Goal: Contribute content: Add original content to the website for others to see

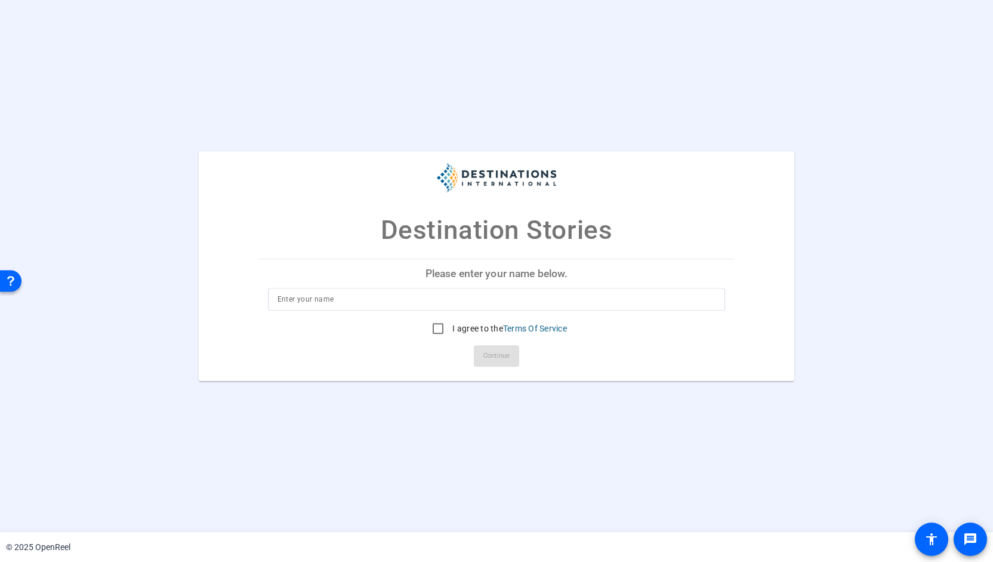
drag, startPoint x: 461, startPoint y: 309, endPoint x: 449, endPoint y: 296, distance: 17.3
click at [449, 296] on div at bounding box center [497, 299] width 439 height 23
type input "[PERSON_NAME]"
click at [436, 329] on input "I agree to the Terms Of Service" at bounding box center [438, 328] width 24 height 24
checkbox input "true"
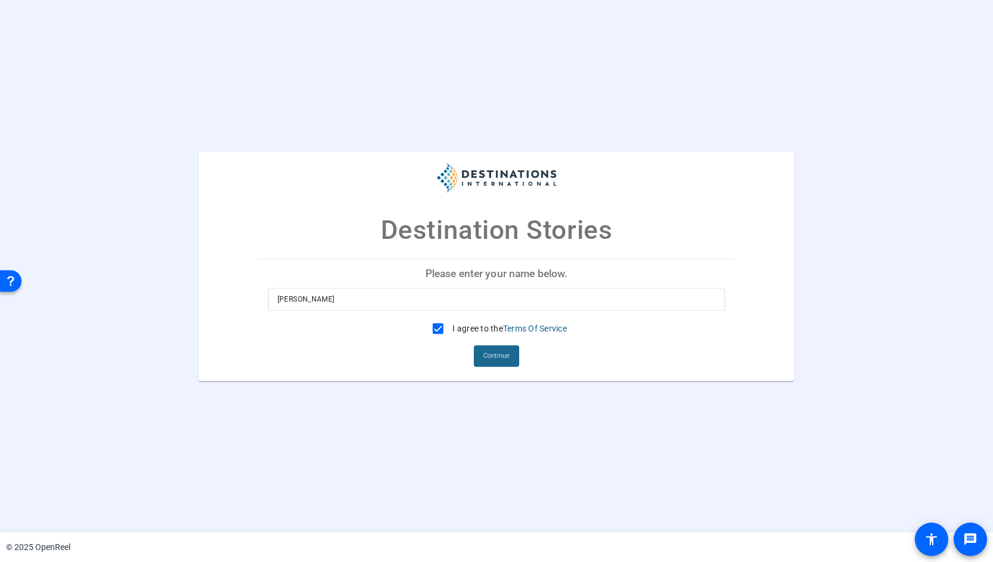
click at [495, 358] on span "Continue" at bounding box center [497, 356] width 26 height 18
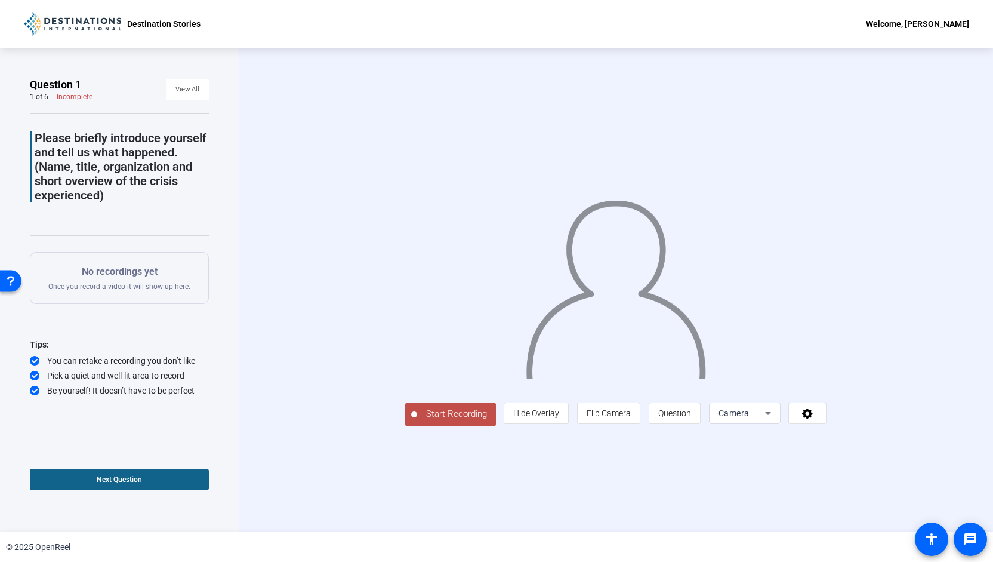
click at [448, 413] on span "Start Recording" at bounding box center [456, 414] width 79 height 14
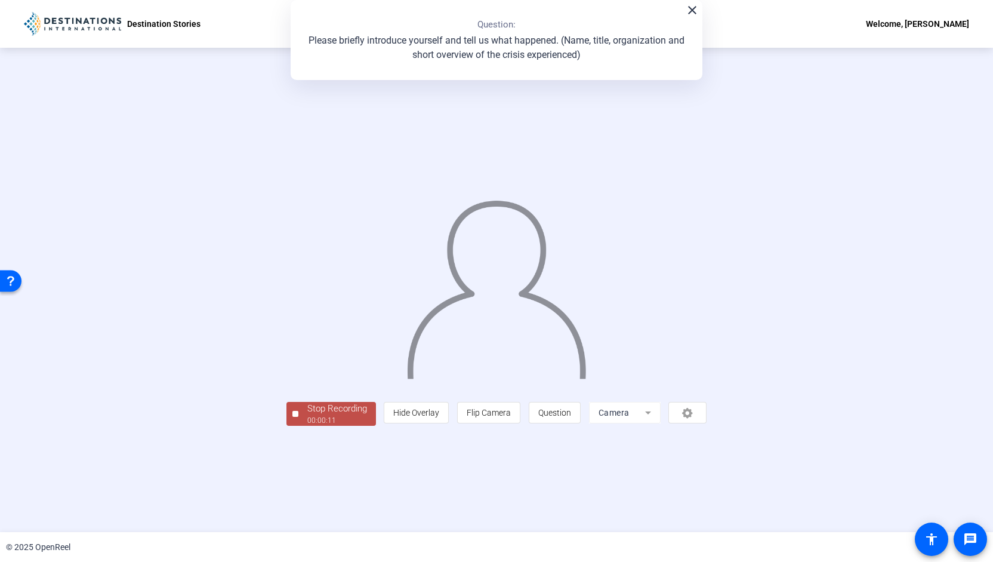
click at [337, 415] on div "00:00:11" at bounding box center [337, 420] width 60 height 11
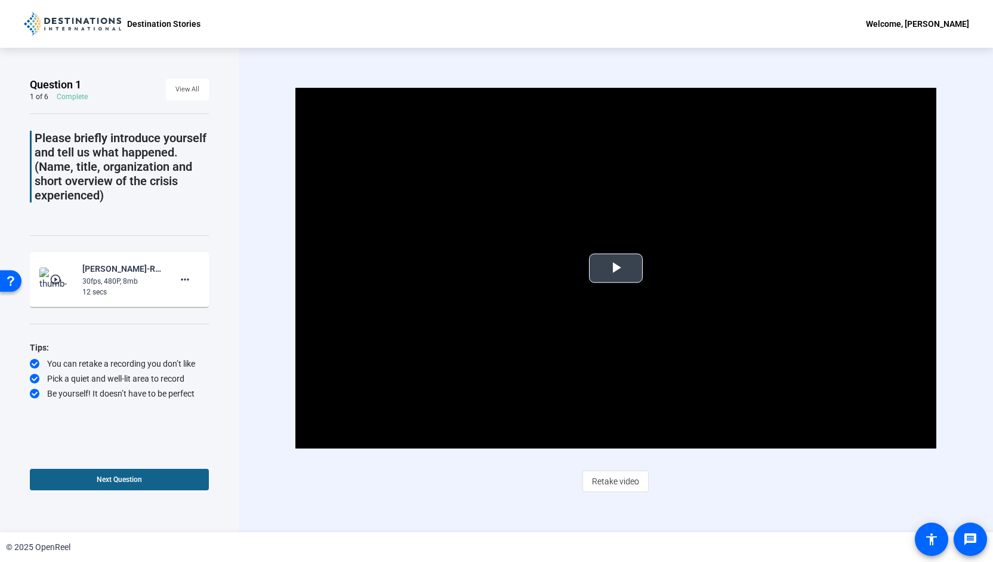
click at [608, 288] on video "Video Player" at bounding box center [615, 268] width 641 height 361
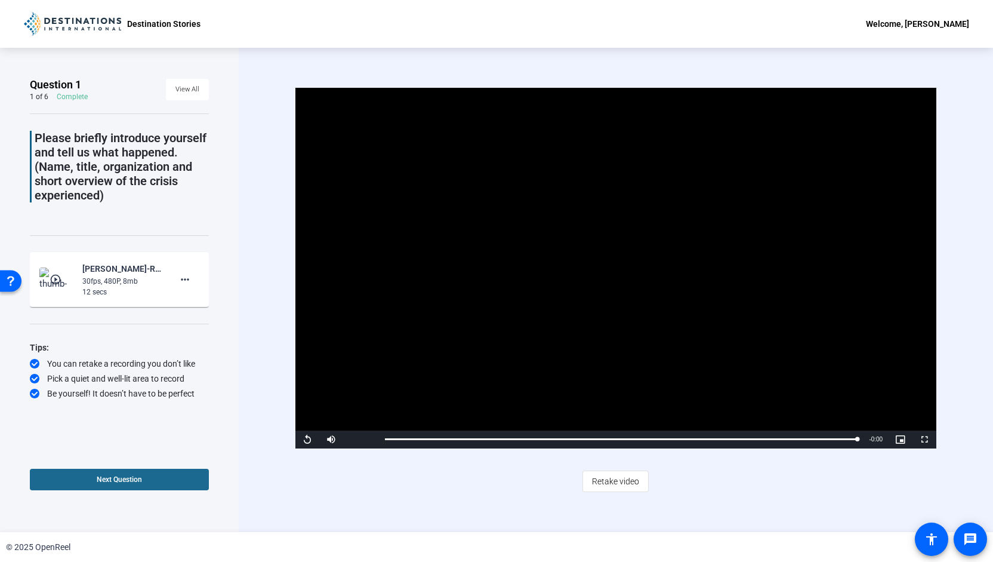
click at [76, 482] on span at bounding box center [119, 479] width 179 height 29
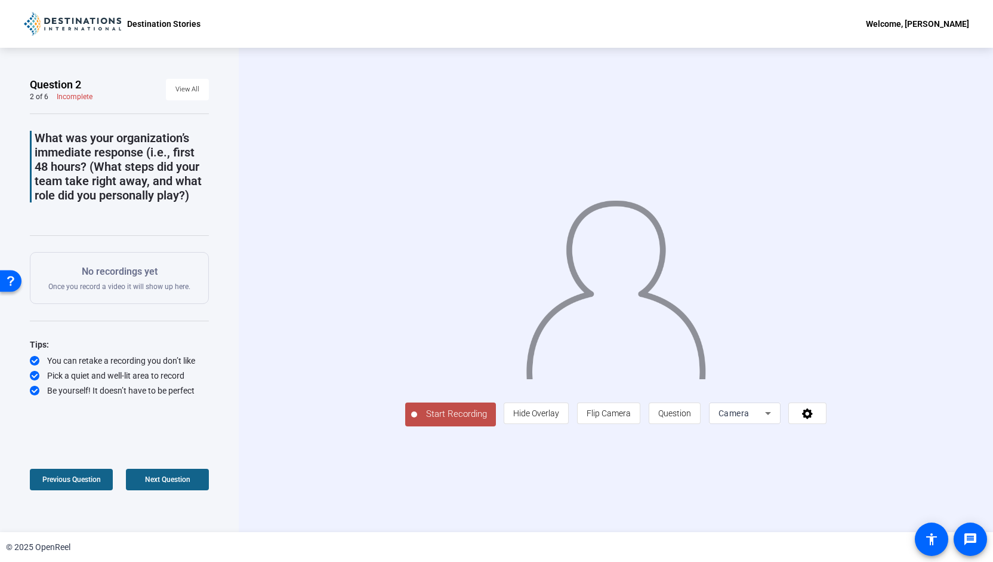
click at [417, 421] on span "Start Recording" at bounding box center [456, 414] width 79 height 14
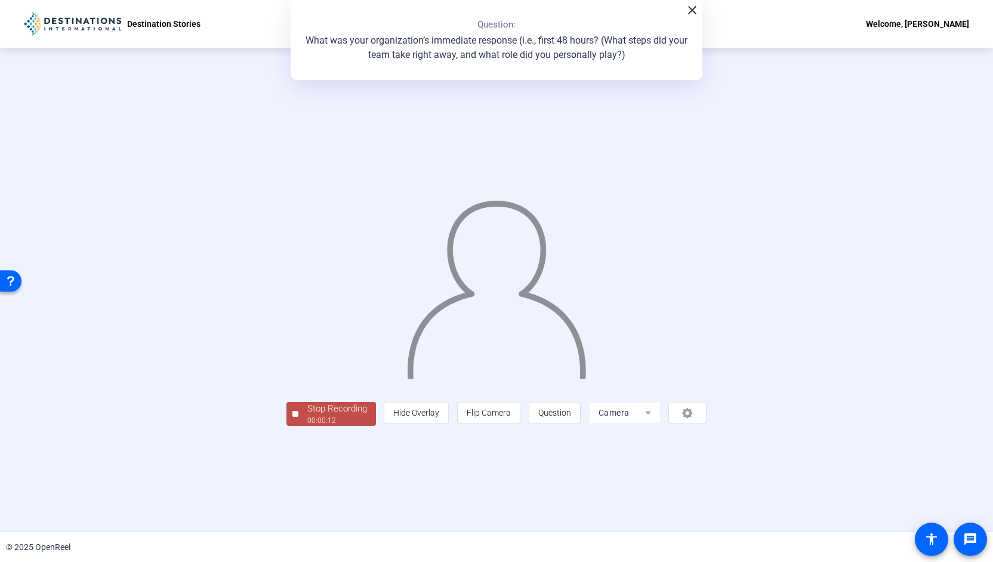
click at [307, 415] on div "Stop Recording" at bounding box center [337, 409] width 60 height 14
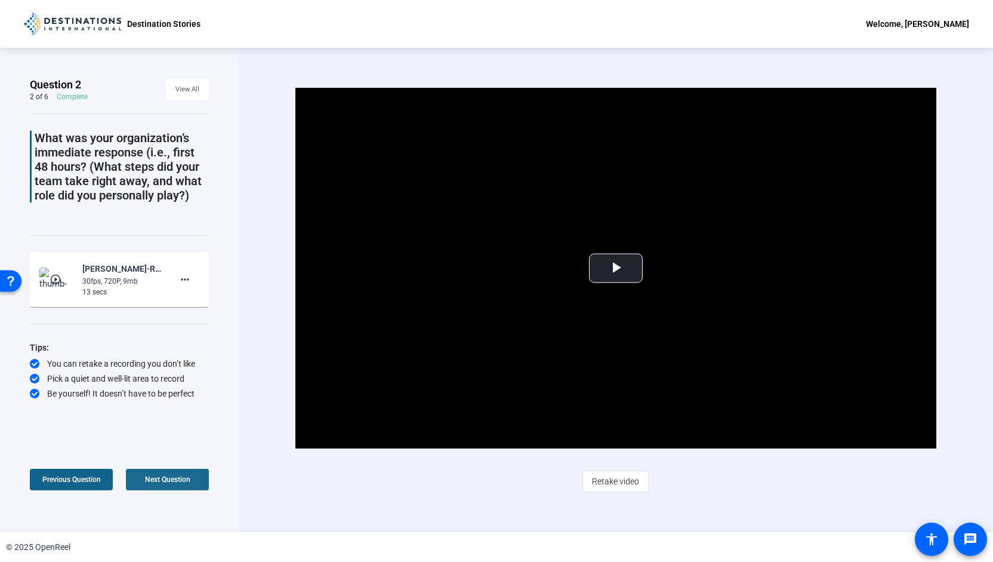
click at [168, 485] on span at bounding box center [167, 479] width 83 height 29
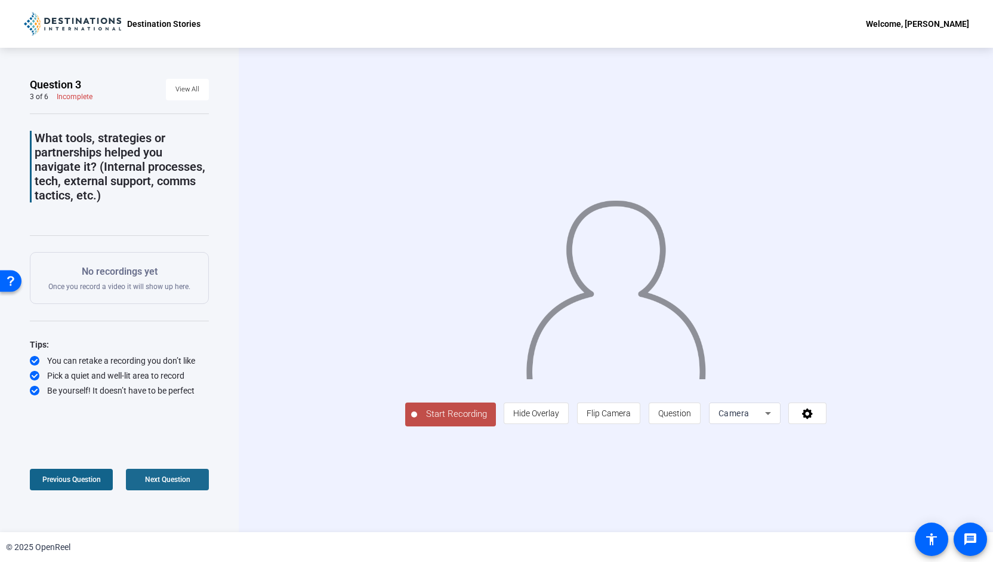
click at [160, 491] on span at bounding box center [167, 479] width 83 height 29
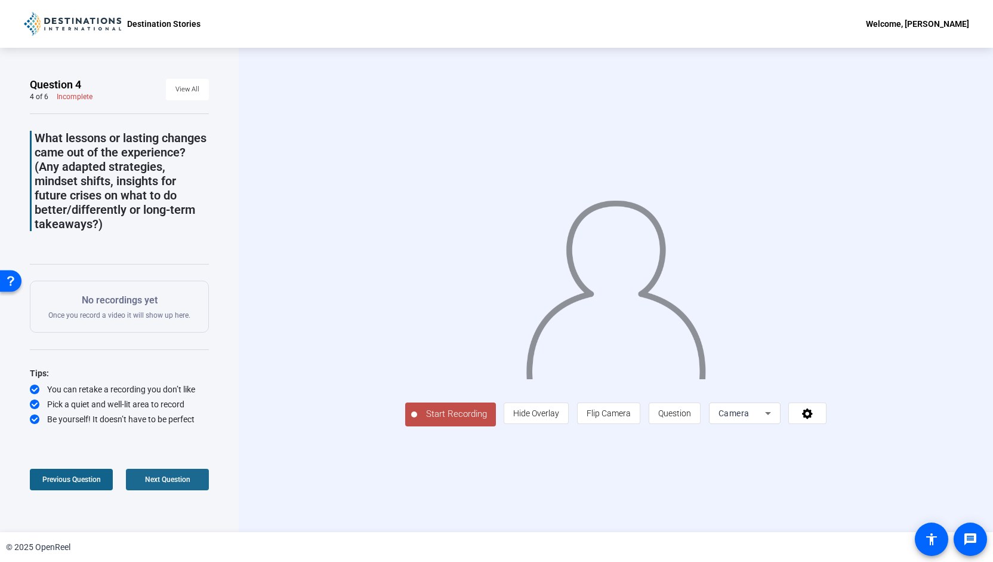
click at [177, 491] on span at bounding box center [167, 479] width 83 height 29
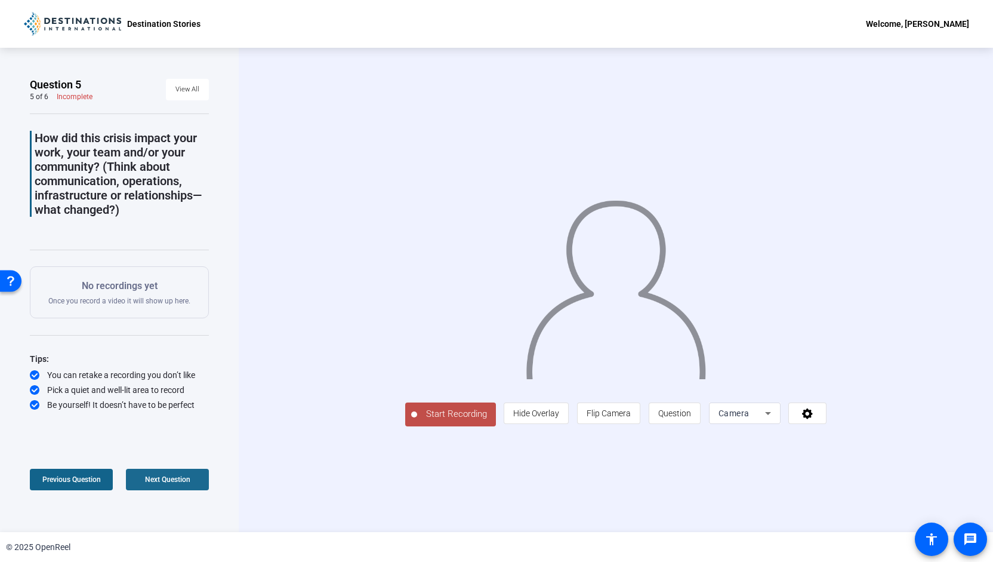
click at [177, 491] on span at bounding box center [167, 479] width 83 height 29
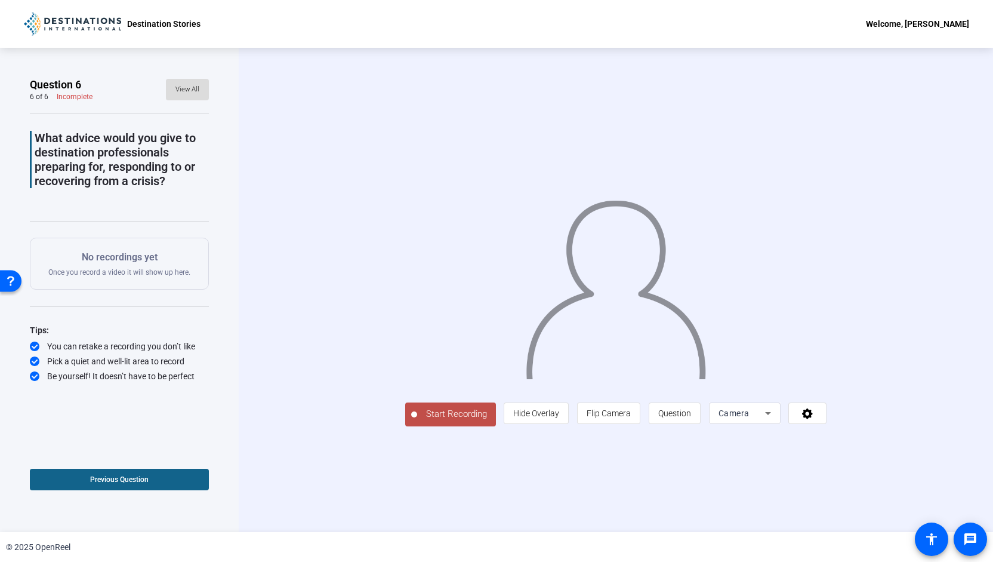
click at [199, 88] on span at bounding box center [187, 89] width 43 height 29
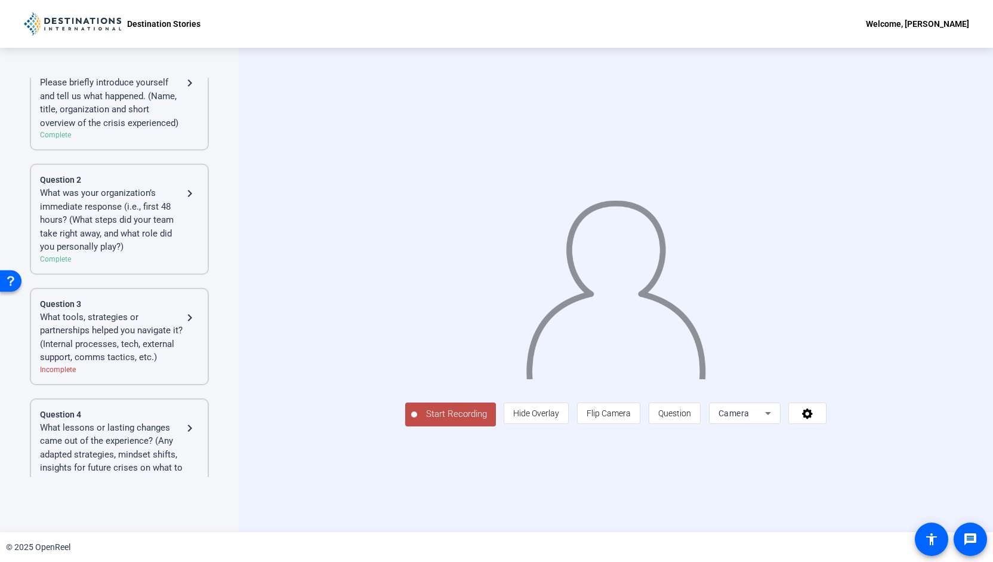
scroll to position [49, 0]
click at [96, 367] on div "What tools, strategies or partnerships helped you navigate it? (Internal proces…" at bounding box center [111, 341] width 143 height 54
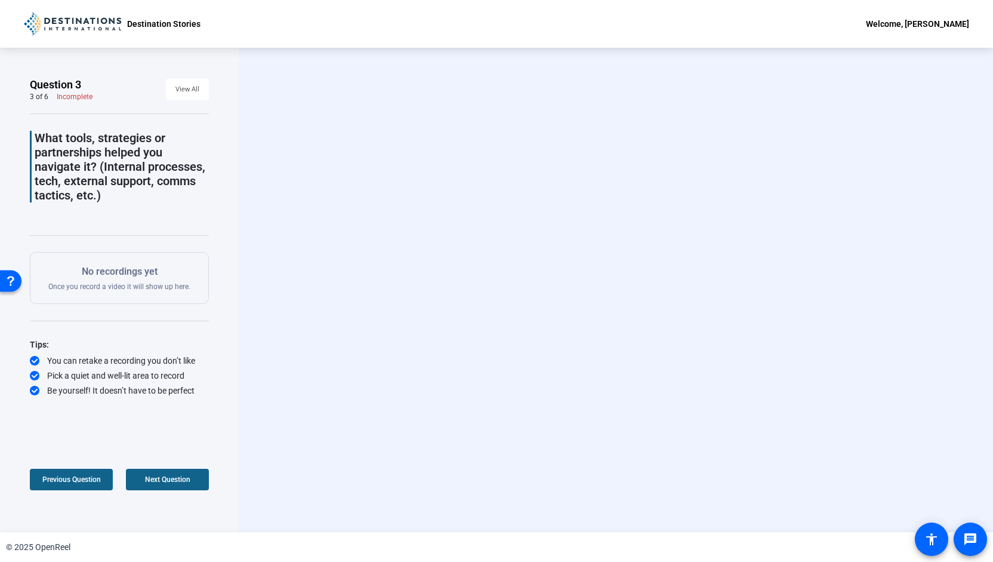
scroll to position [0, 0]
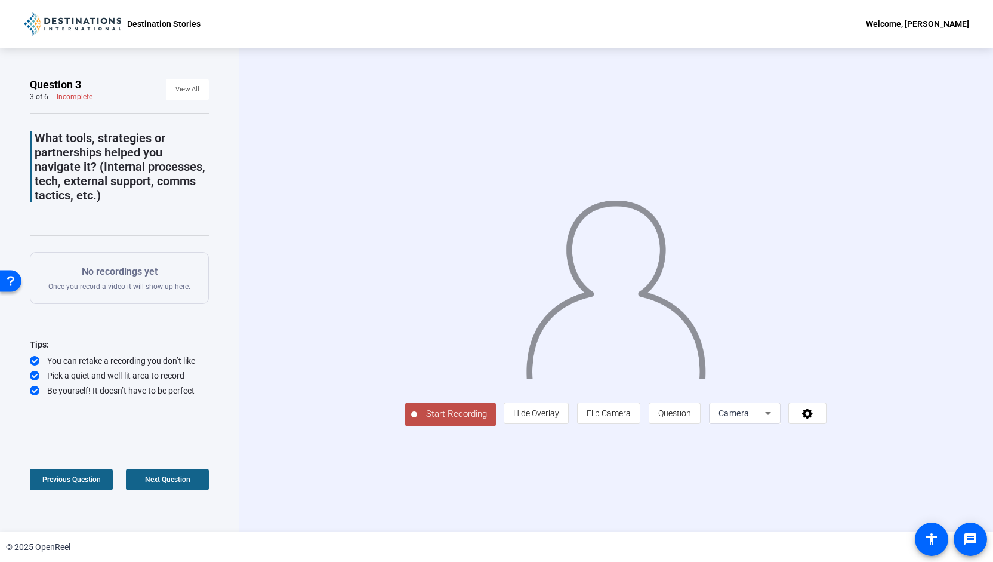
click at [417, 421] on span "Start Recording" at bounding box center [456, 414] width 79 height 14
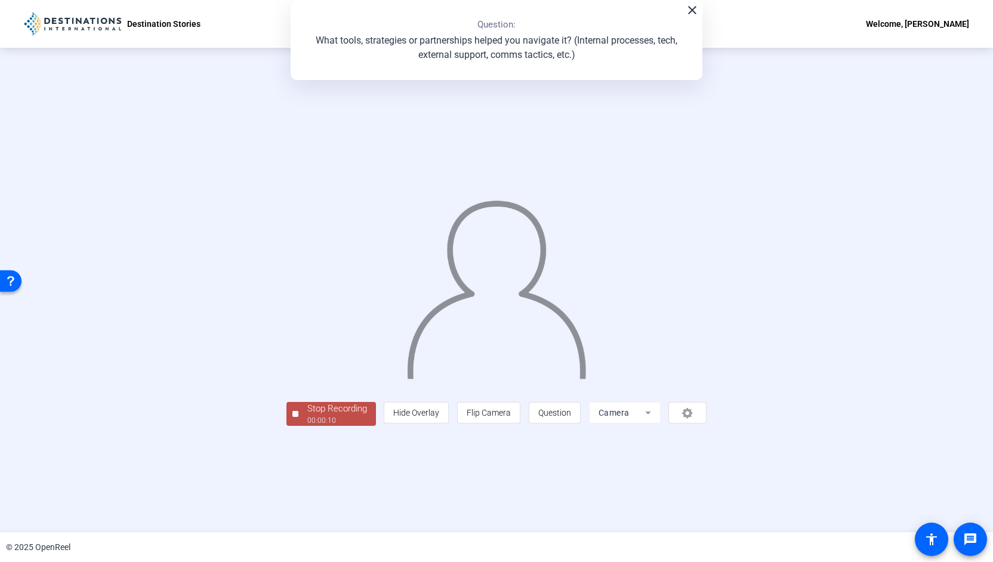
click at [307, 426] on div "00:00:10" at bounding box center [337, 420] width 60 height 11
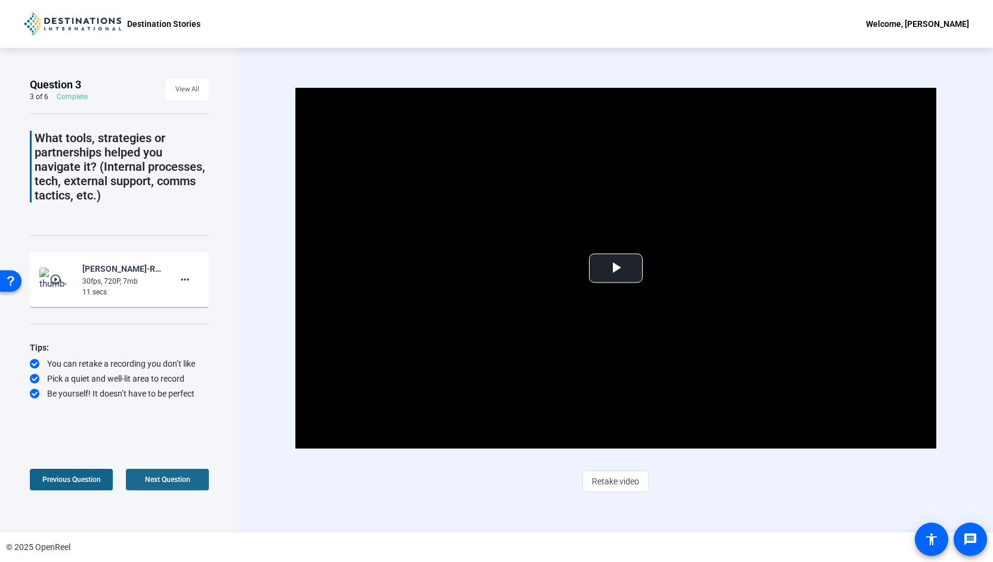
click at [157, 478] on span "Next Question" at bounding box center [167, 479] width 45 height 8
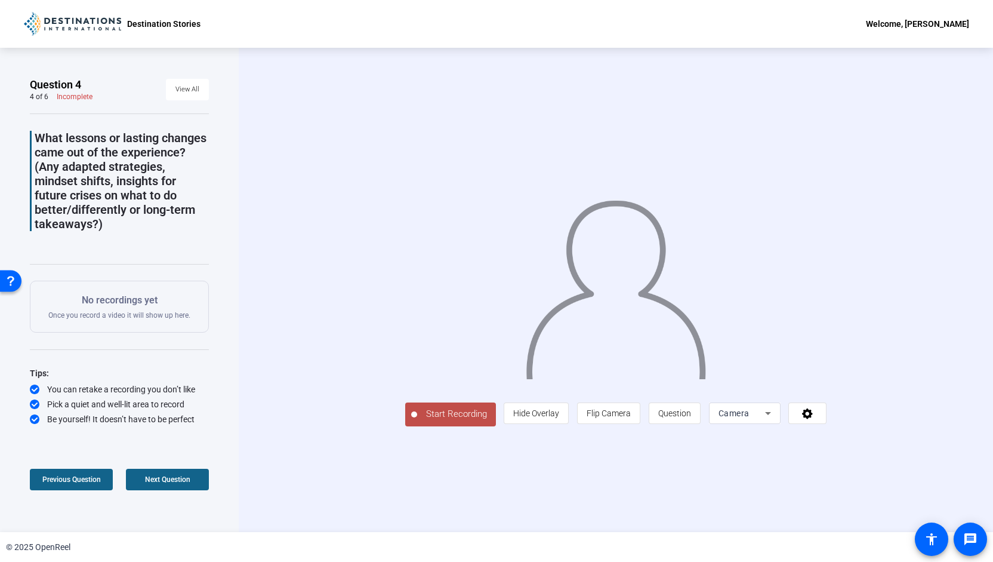
click at [417, 421] on span "Start Recording" at bounding box center [456, 414] width 79 height 14
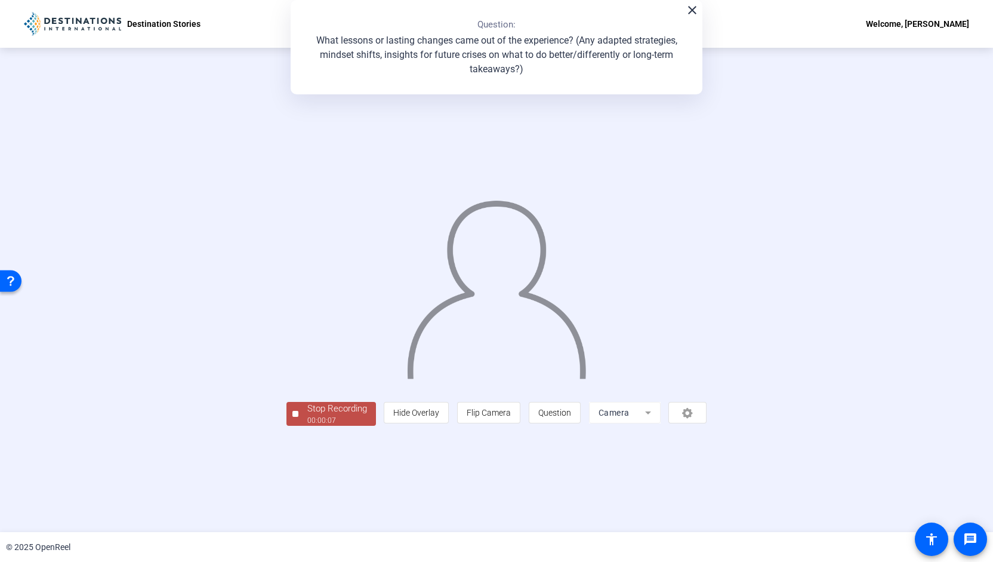
click at [307, 415] on div "Stop Recording" at bounding box center [337, 409] width 60 height 14
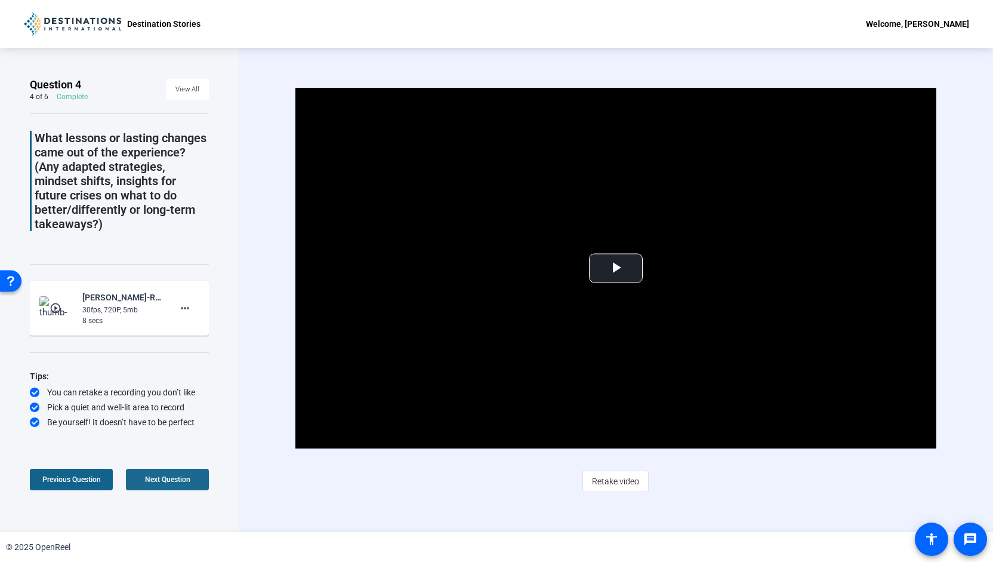
click at [152, 480] on span "Next Question" at bounding box center [167, 479] width 45 height 8
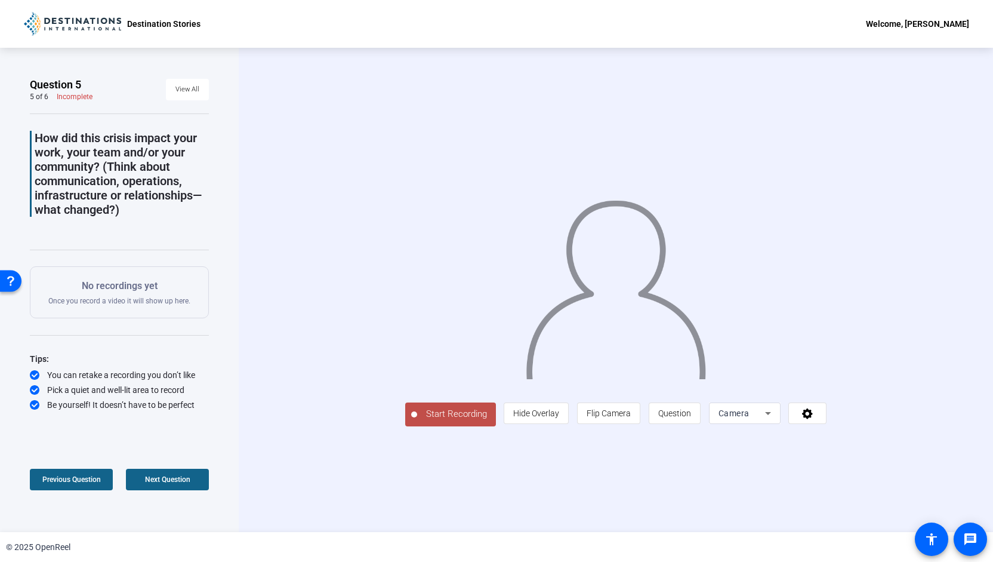
click at [417, 421] on span "Start Recording" at bounding box center [456, 414] width 79 height 14
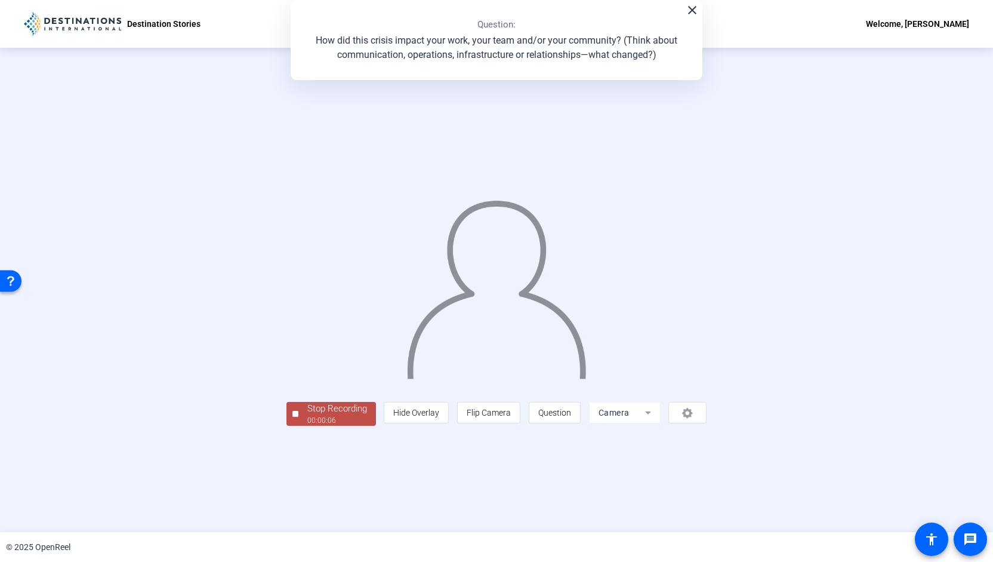
click at [307, 426] on div "00:00:06" at bounding box center [337, 420] width 60 height 11
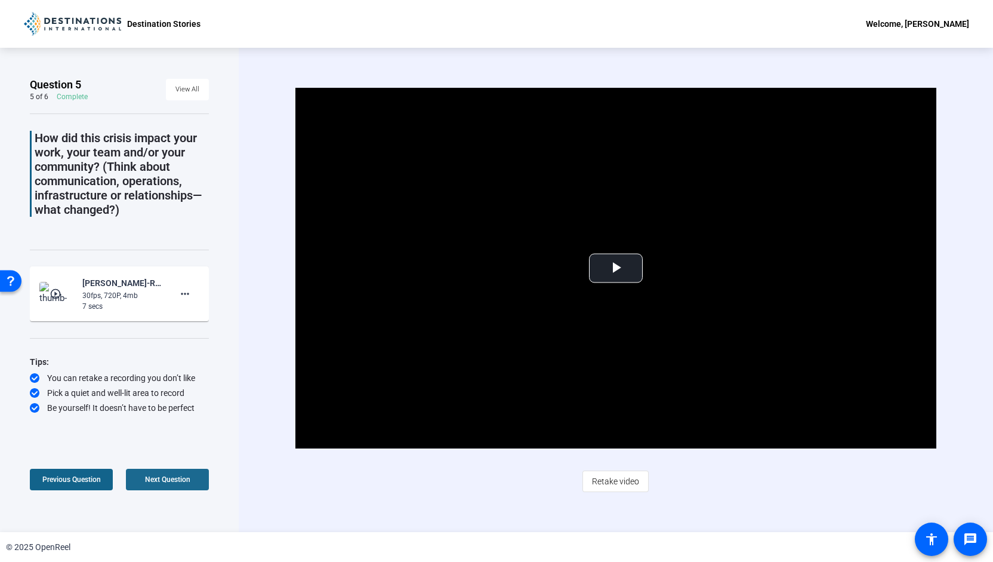
click at [192, 482] on span at bounding box center [167, 479] width 83 height 29
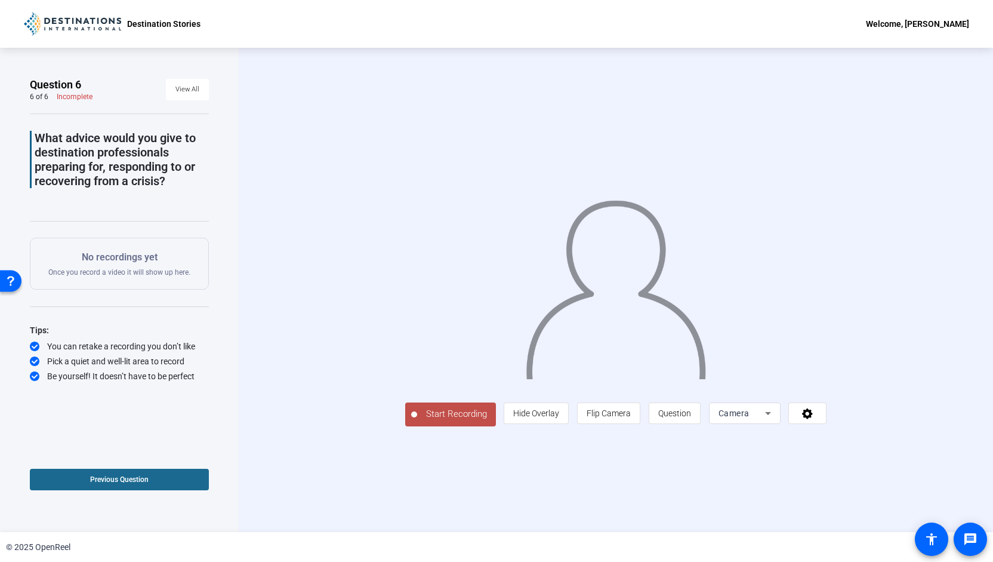
click at [187, 480] on span at bounding box center [119, 479] width 179 height 29
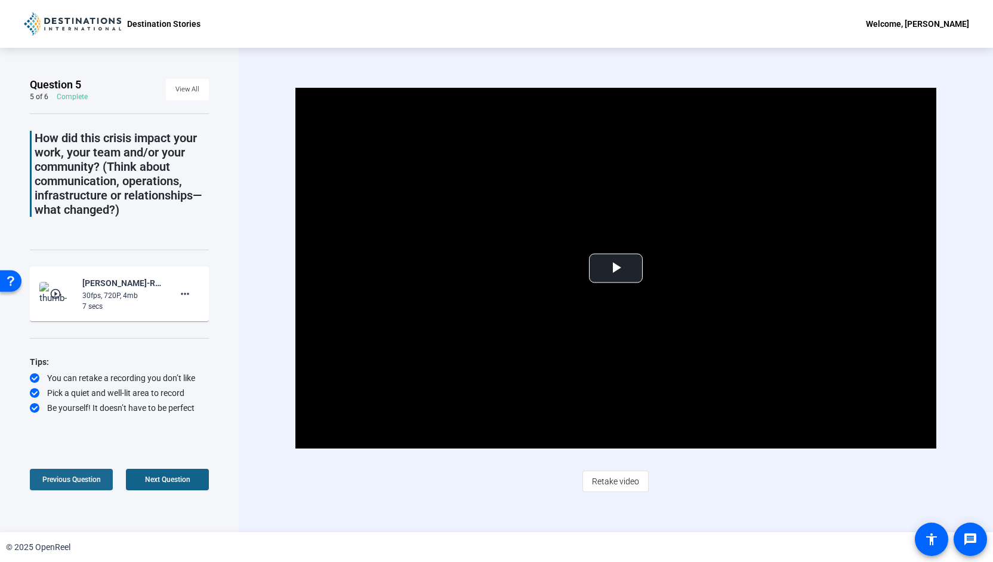
click at [82, 482] on span "Previous Question" at bounding box center [71, 479] width 59 height 8
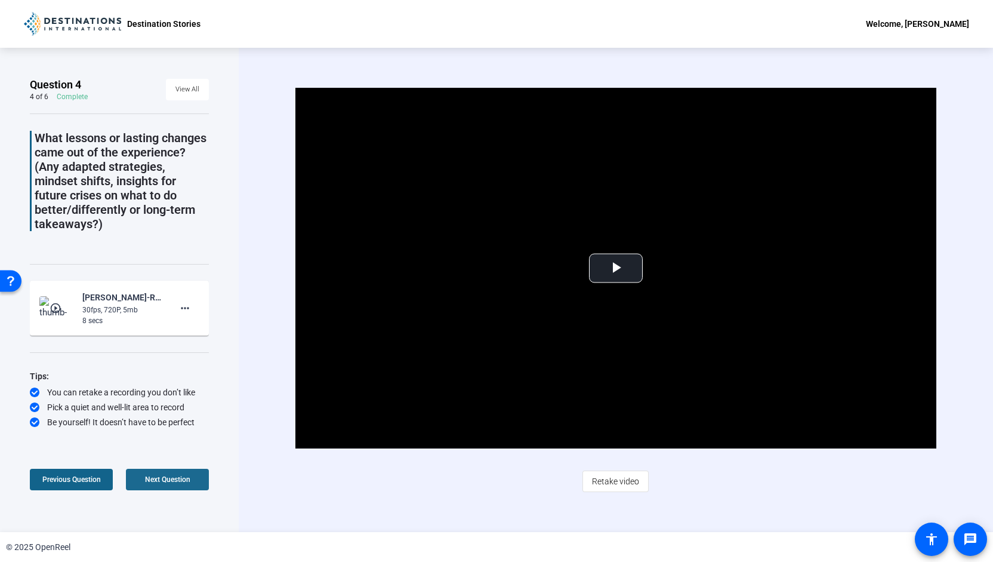
click at [149, 481] on span "Next Question" at bounding box center [167, 479] width 45 height 8
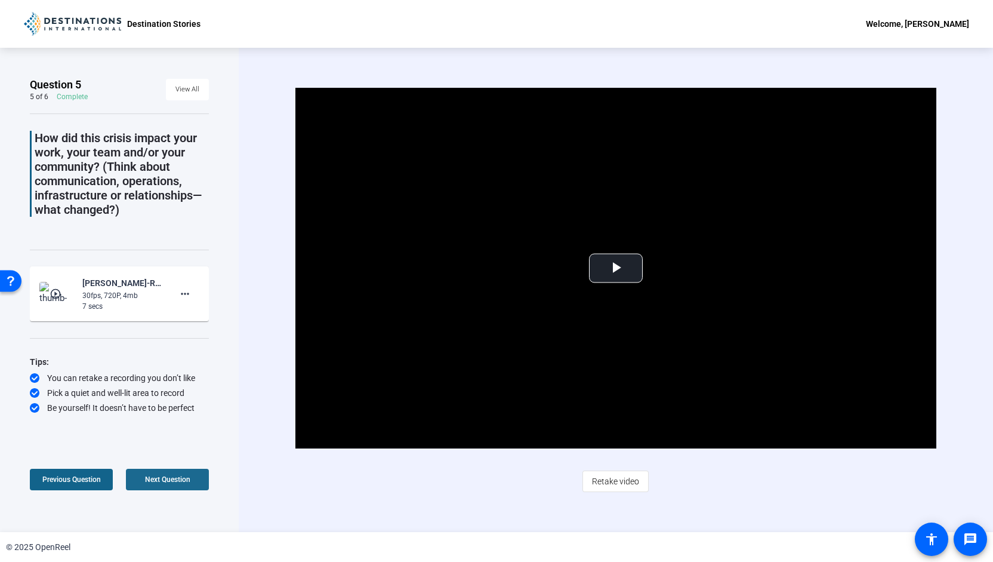
click at [149, 481] on span "Next Question" at bounding box center [167, 479] width 45 height 8
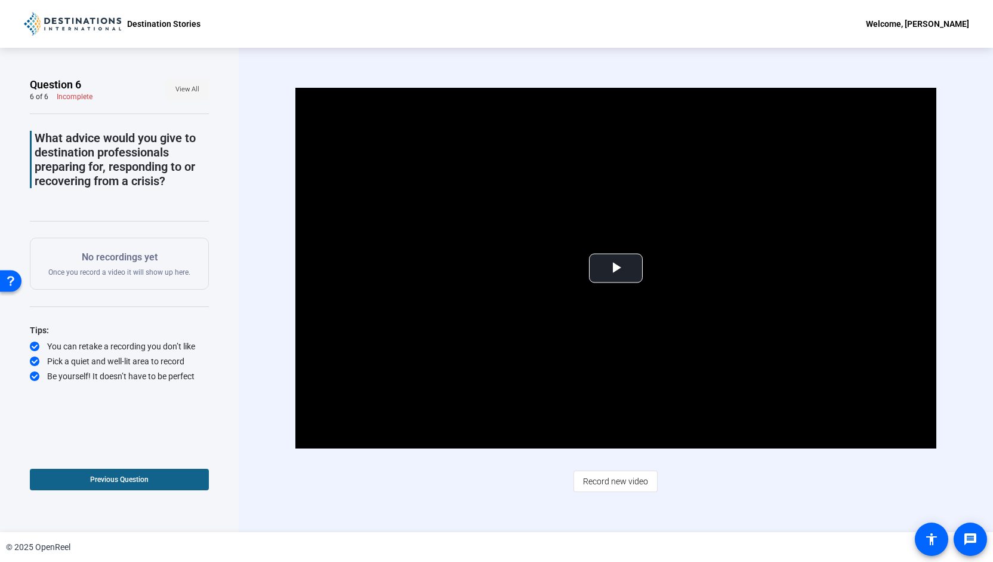
click at [189, 92] on span "View All" at bounding box center [188, 90] width 24 height 18
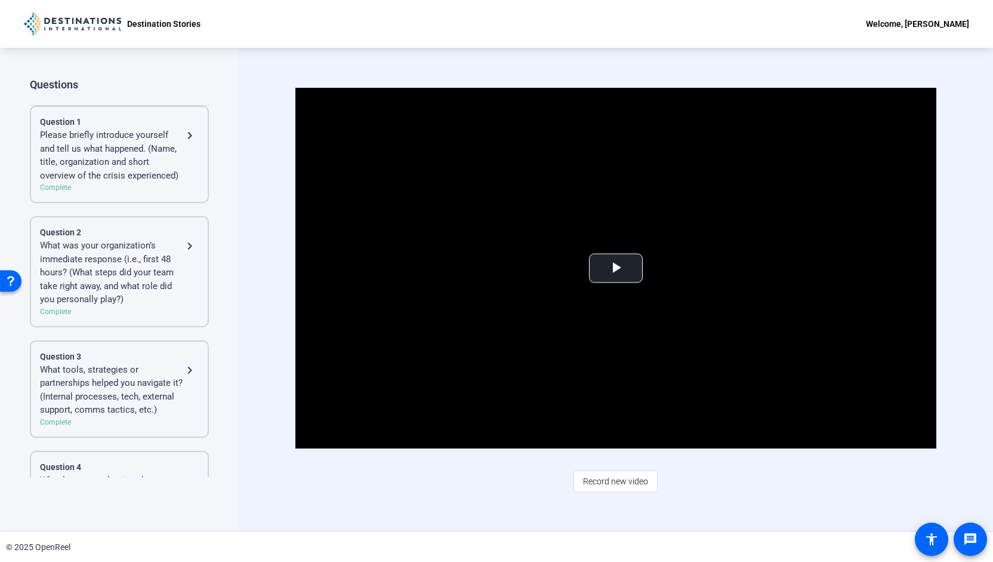
scroll to position [371, 0]
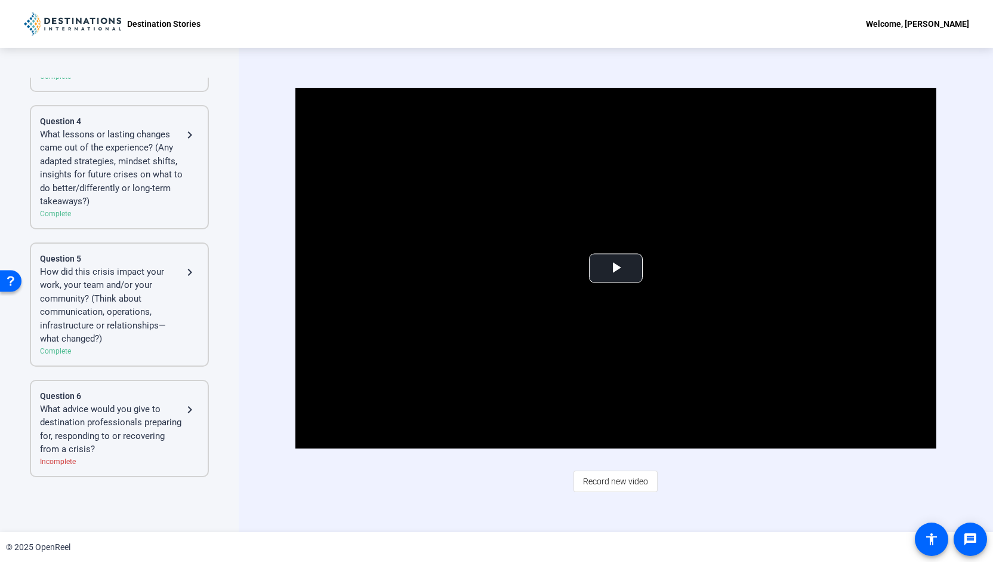
click at [128, 403] on div "What advice would you give to destination professionals preparing for, respondi…" at bounding box center [111, 429] width 143 height 54
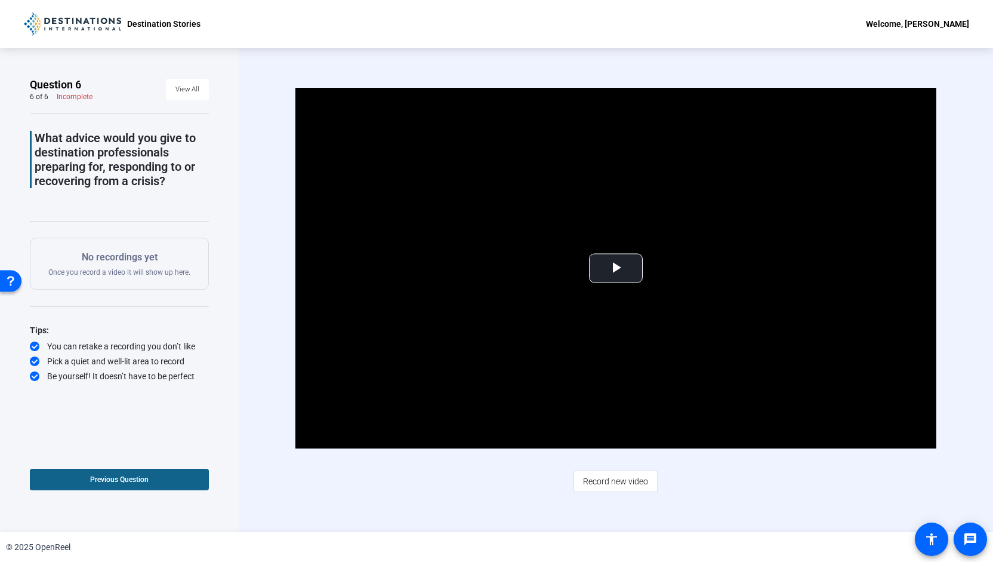
scroll to position [0, 0]
click at [629, 484] on span "Record new video" at bounding box center [615, 481] width 65 height 23
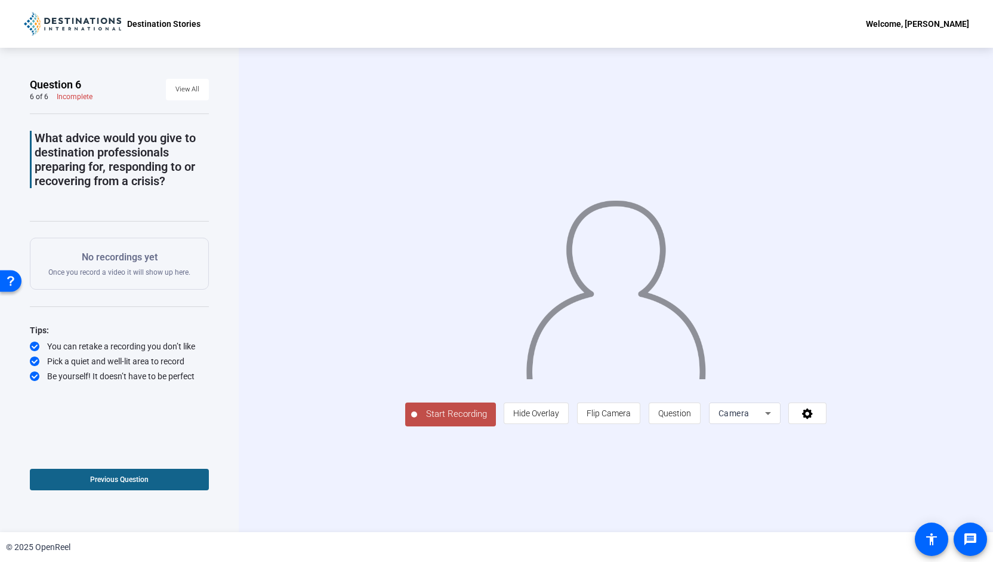
click at [417, 421] on span "Start Recording" at bounding box center [456, 414] width 79 height 14
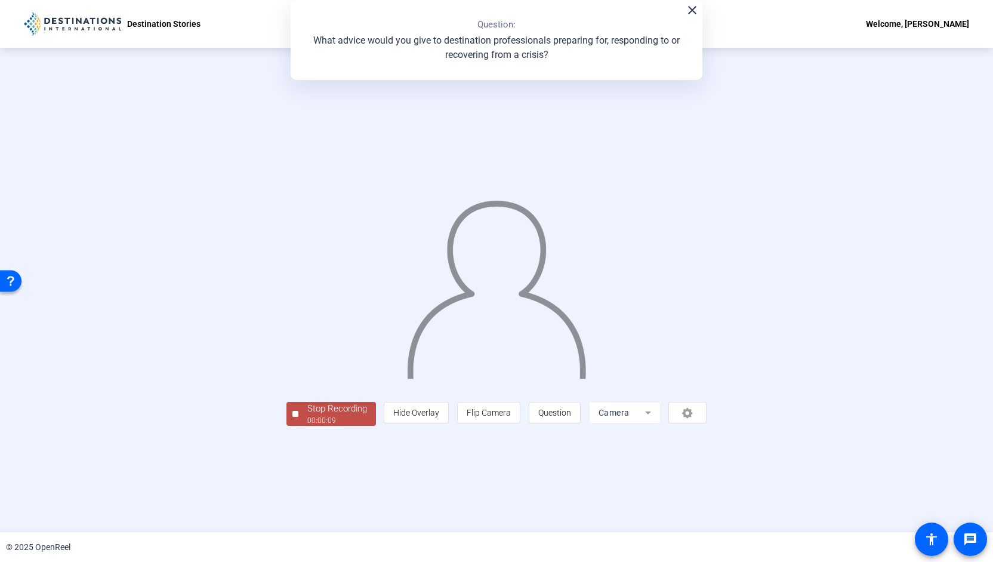
click at [307, 415] on div "Stop Recording" at bounding box center [337, 409] width 60 height 14
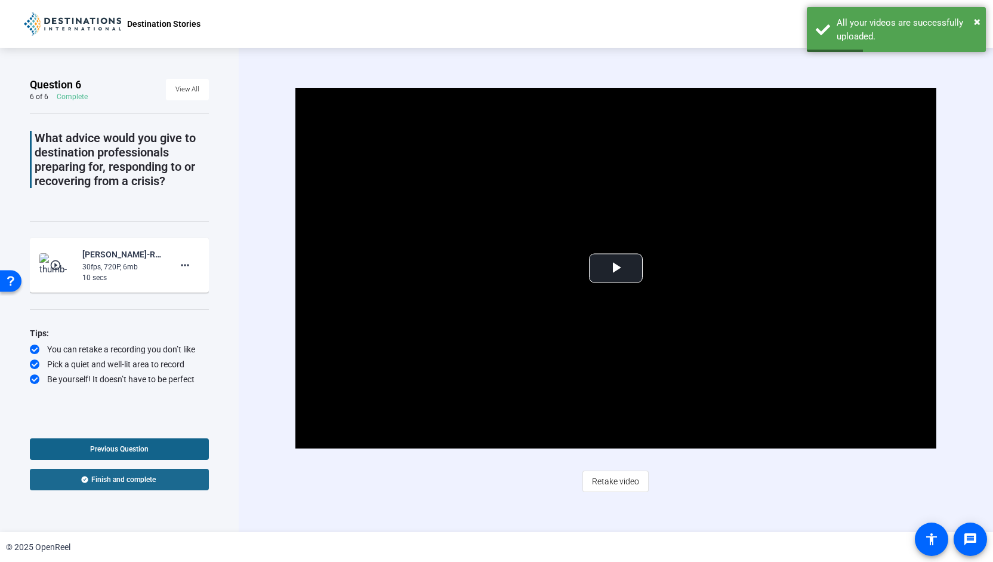
click at [162, 479] on span at bounding box center [119, 479] width 179 height 29
